Goal: Find specific page/section: Find specific page/section

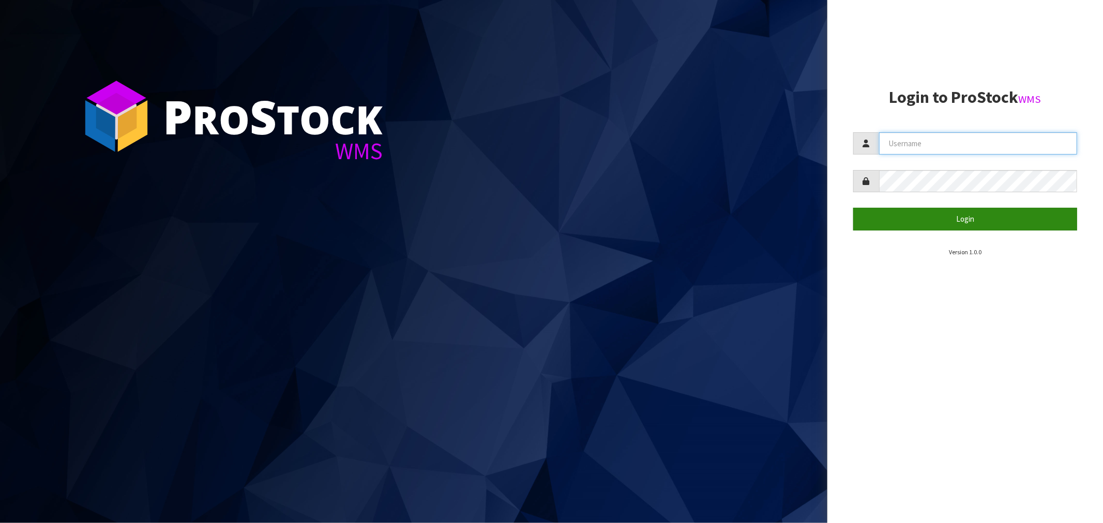
type input "Salehaben@cwl.co.nz"
click at [968, 219] on button "Login" at bounding box center [965, 219] width 224 height 22
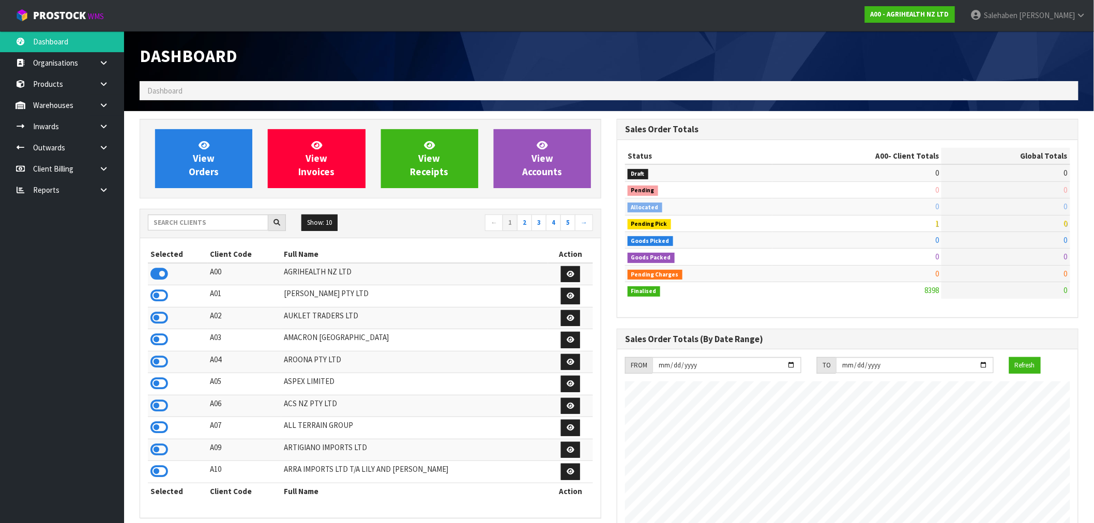
scroll to position [784, 477]
click at [225, 220] on input "text" at bounding box center [208, 223] width 121 height 16
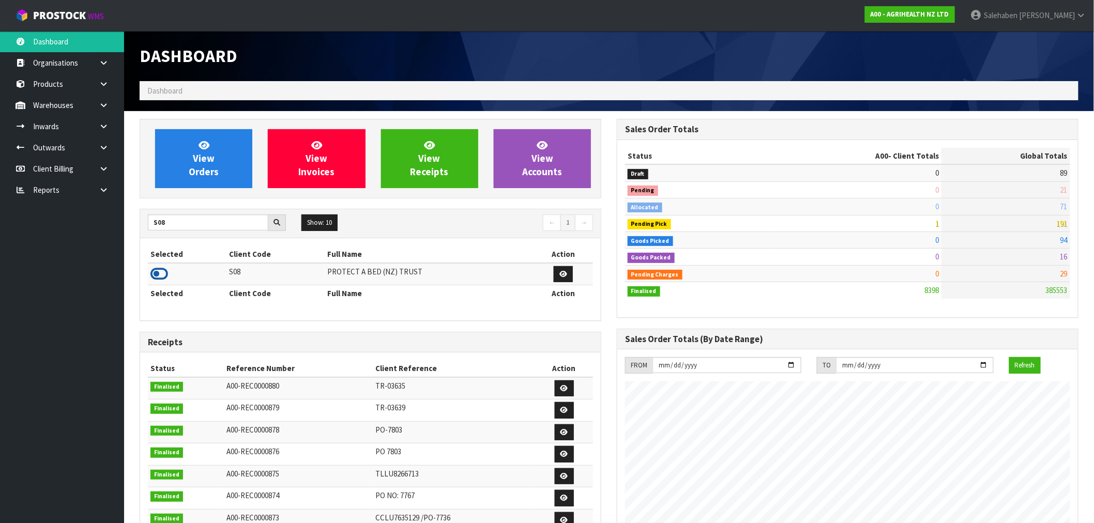
click at [154, 275] on icon at bounding box center [160, 274] width 18 height 16
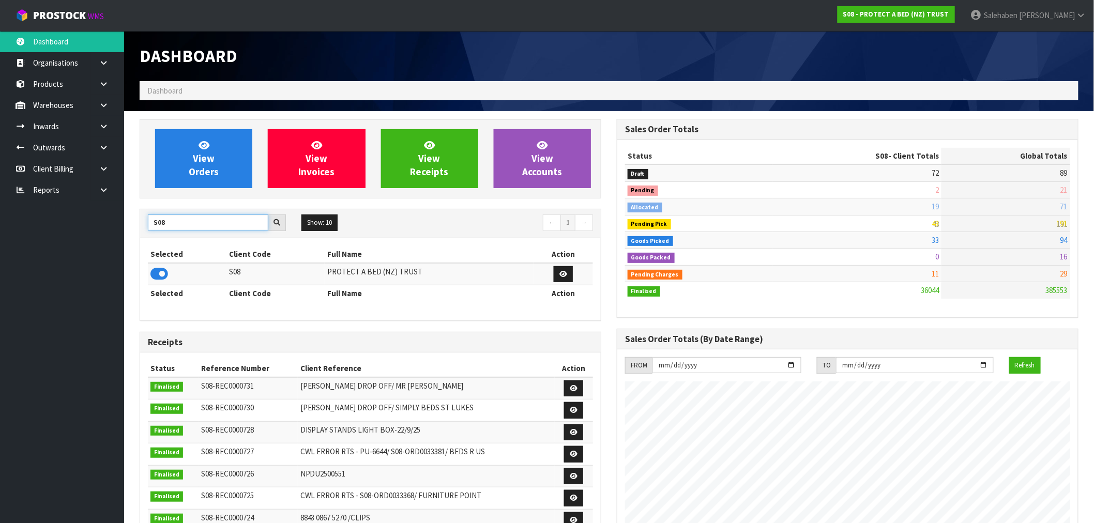
drag, startPoint x: 172, startPoint y: 221, endPoint x: 113, endPoint y: 239, distance: 62.2
click at [113, 239] on body "Toggle navigation ProStock WMS S08 - PROTECT A BED (NZ) TRUST [PERSON_NAME] Log…" at bounding box center [547, 261] width 1094 height 523
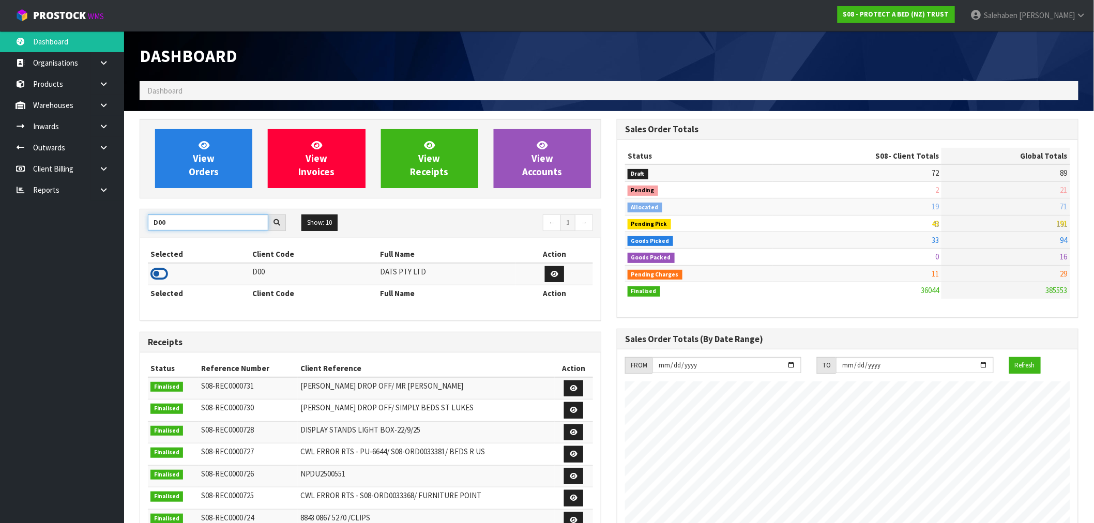
type input "D00"
click at [159, 271] on icon at bounding box center [160, 274] width 18 height 16
